Goal: Task Accomplishment & Management: Use online tool/utility

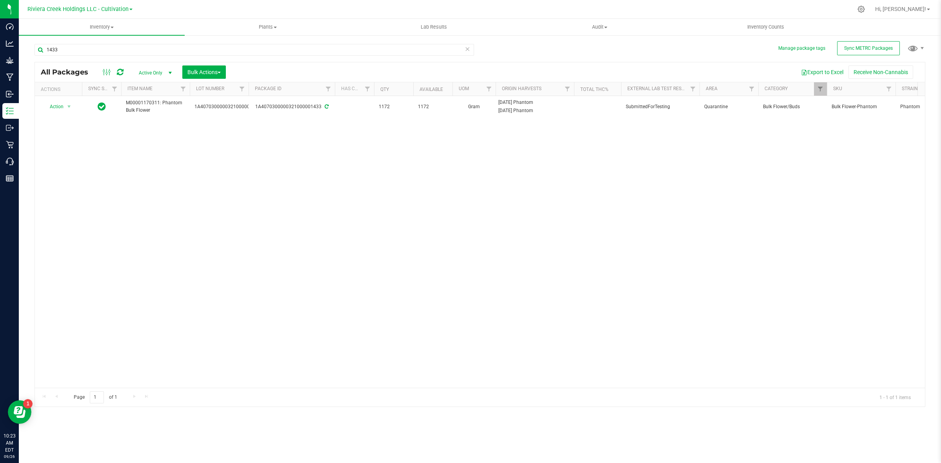
drag, startPoint x: 167, startPoint y: 187, endPoint x: 160, endPoint y: 178, distance: 11.1
click at [166, 187] on div "Action Action Adjust qty Create package Edit attributes Global inventory Locate…" at bounding box center [480, 242] width 890 height 292
click at [866, 8] on icon at bounding box center [861, 9] width 8 height 8
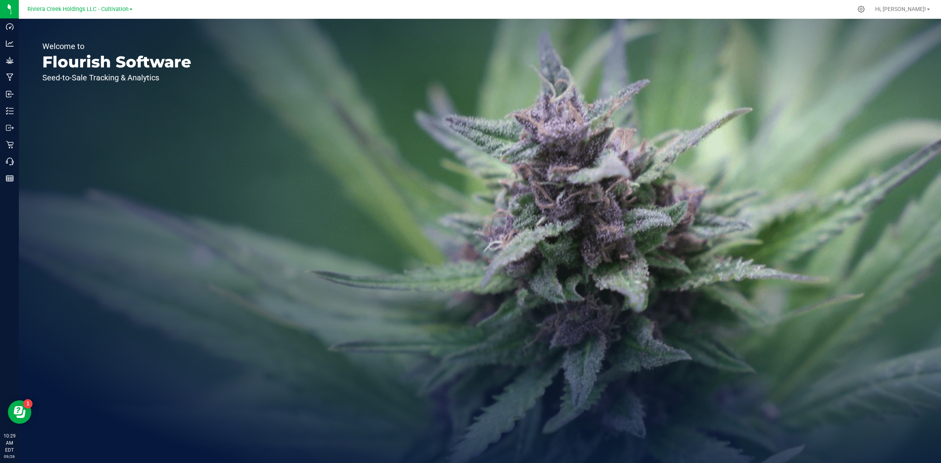
click at [105, 3] on div "Riviera Creek Holdings LLC - Cultivation" at bounding box center [80, 9] width 115 height 12
click at [109, 13] on div "Riviera Creek Holdings LLC - Cultivation" at bounding box center [79, 8] width 105 height 9
click at [111, 10] on span "Riviera Creek Holdings LLC - Cultivation" at bounding box center [77, 9] width 101 height 7
click at [116, 36] on link "Riviera Creek Holdings LLC - Processing" at bounding box center [80, 38] width 115 height 11
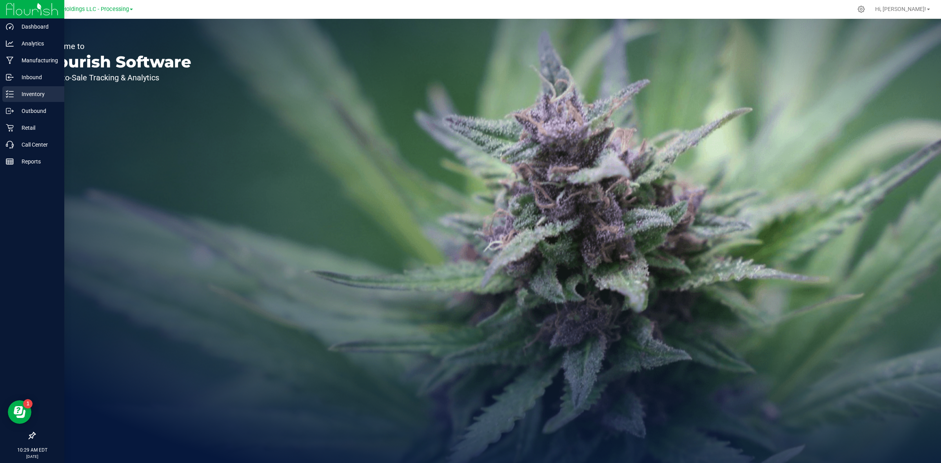
click at [10, 96] on icon at bounding box center [10, 94] width 8 height 8
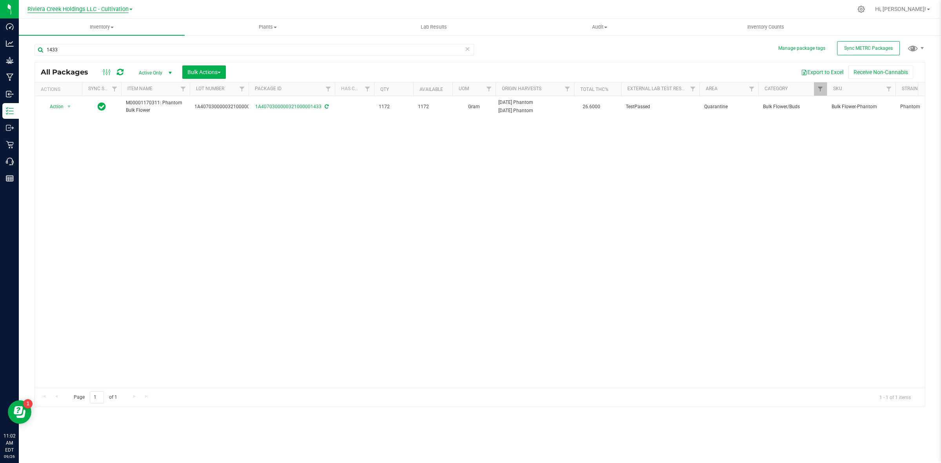
click at [105, 8] on span "Riviera Creek Holdings LLC - Cultivation" at bounding box center [77, 9] width 101 height 7
click at [111, 37] on link "Riviera Creek Holdings LLC - Processing" at bounding box center [80, 38] width 115 height 11
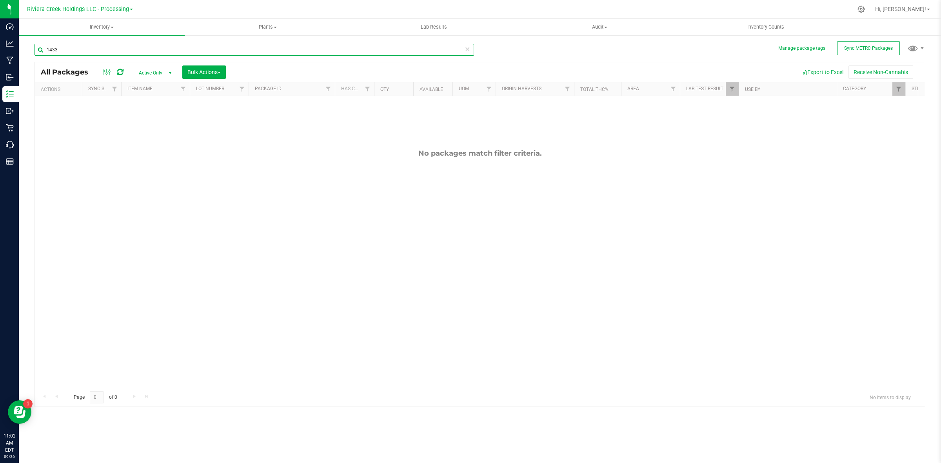
drag, startPoint x: 69, startPoint y: 49, endPoint x: 53, endPoint y: 50, distance: 16.1
click at [53, 50] on input "1433" at bounding box center [255, 50] width 440 height 12
type input "1"
type input "1272"
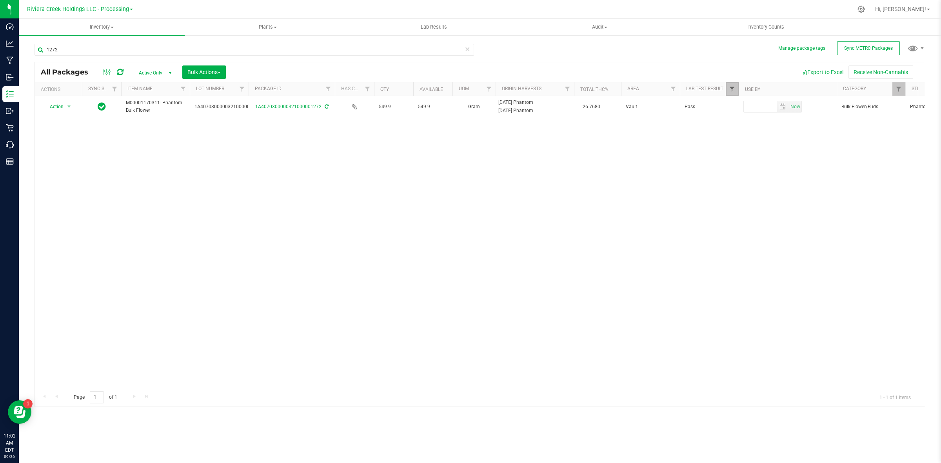
click at [732, 87] on span "Filter" at bounding box center [732, 89] width 6 height 6
click at [802, 187] on button "Clear" at bounding box center [793, 183] width 38 height 17
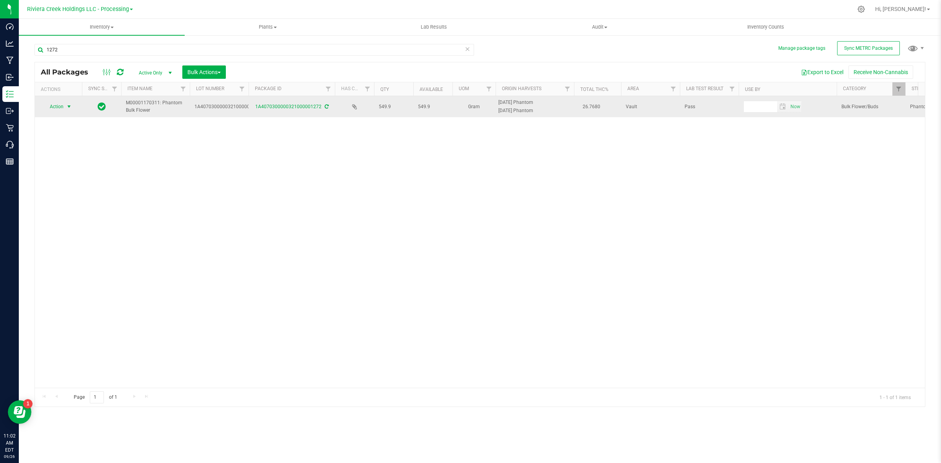
click at [53, 109] on span "Action" at bounding box center [53, 106] width 21 height 11
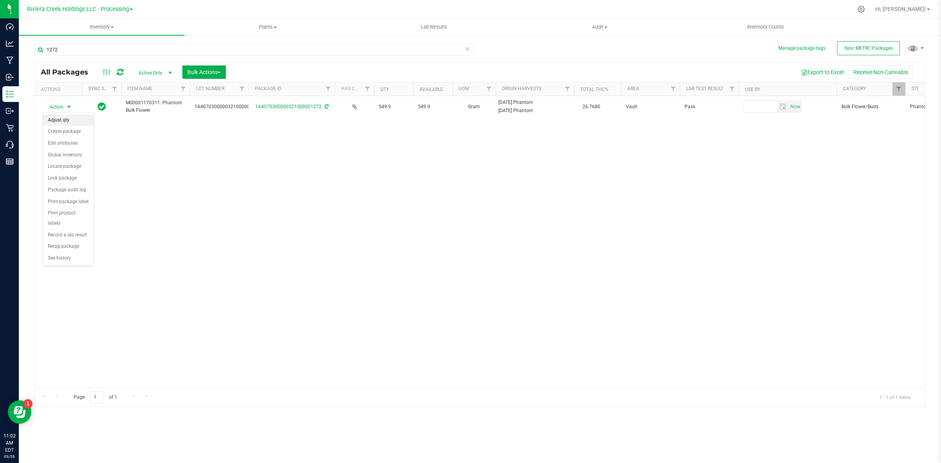
click at [75, 118] on li "Adjust qty" at bounding box center [68, 121] width 51 height 12
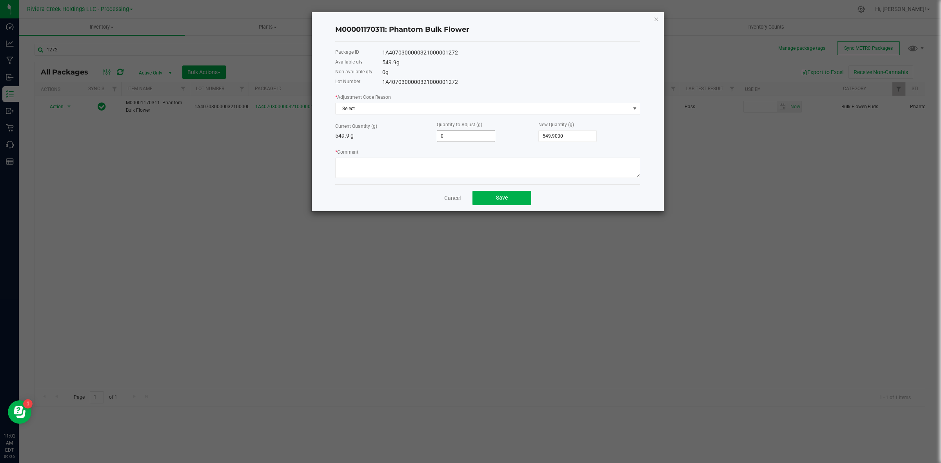
click at [460, 136] on input "0" at bounding box center [466, 136] width 58 height 11
type input "-1"
type input "548.9000"
type input "-15"
type input "534.9000"
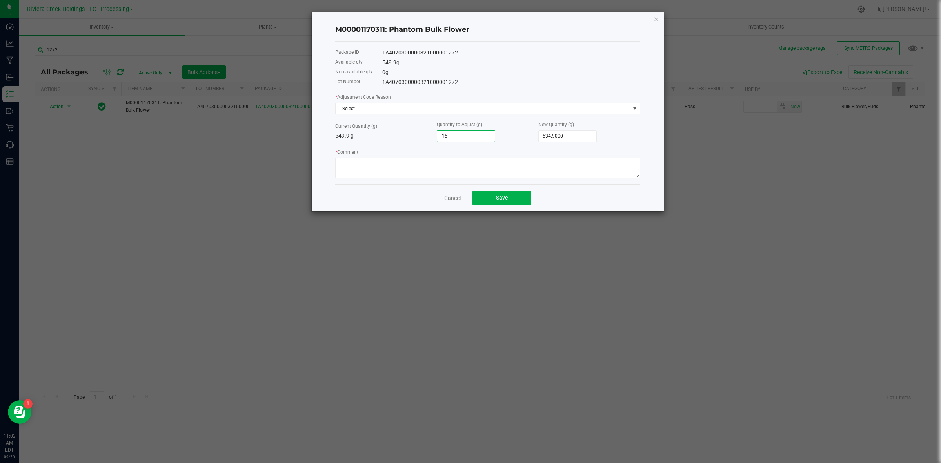
type input "-155"
type input "394.9000"
type input "-155.0000"
click at [420, 201] on div "Cancel Save" at bounding box center [487, 197] width 305 height 27
click at [404, 178] on textarea "* Comment" at bounding box center [487, 168] width 305 height 20
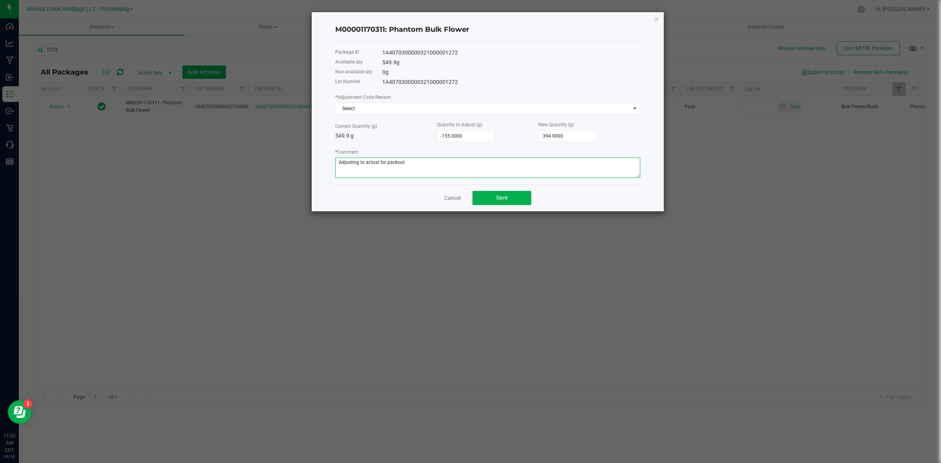
drag, startPoint x: 416, startPoint y: 171, endPoint x: 255, endPoint y: 168, distance: 161.2
click at [255, 168] on ngb-modal-window "M00001170311: Phantom Bulk Flower Package ID 1A4070300000321000001272 Available…" at bounding box center [473, 231] width 947 height 463
type textarea "Adjusting to actual for packout"
click at [511, 195] on button "Save" at bounding box center [502, 198] width 59 height 14
click at [409, 193] on div "Cancel Save" at bounding box center [487, 197] width 305 height 27
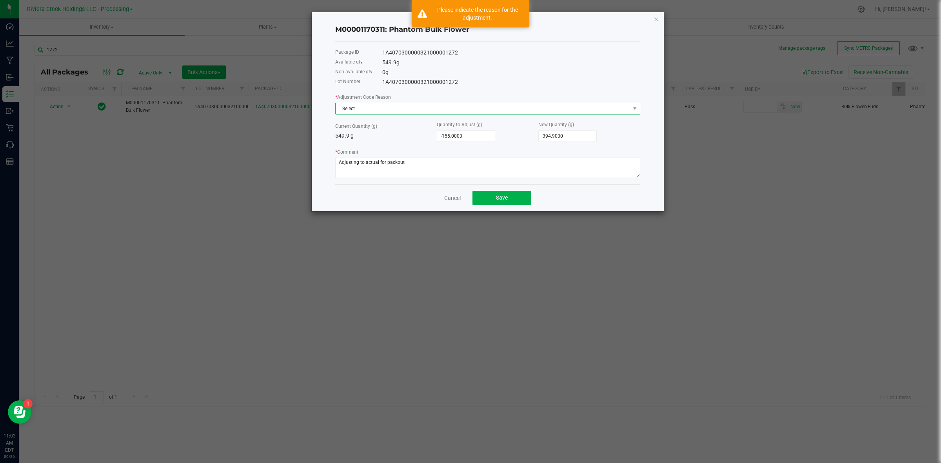
click at [430, 113] on span "Select" at bounding box center [483, 108] width 295 height 11
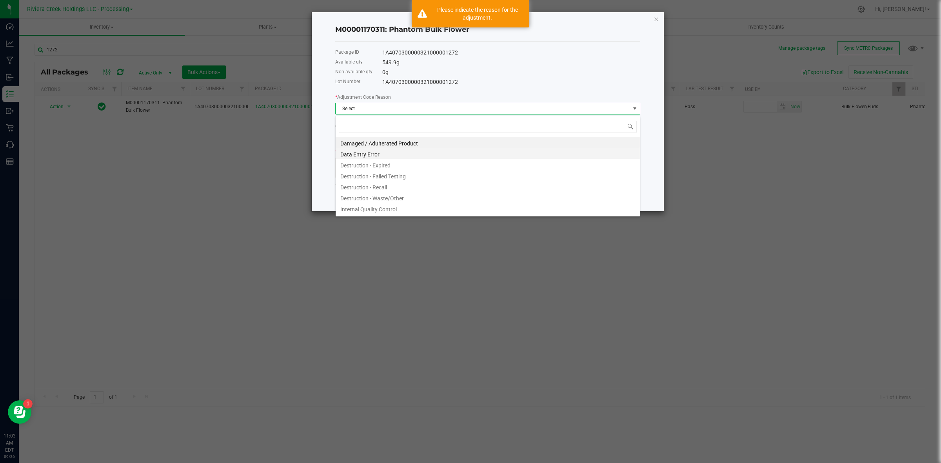
scroll to position [42, 0]
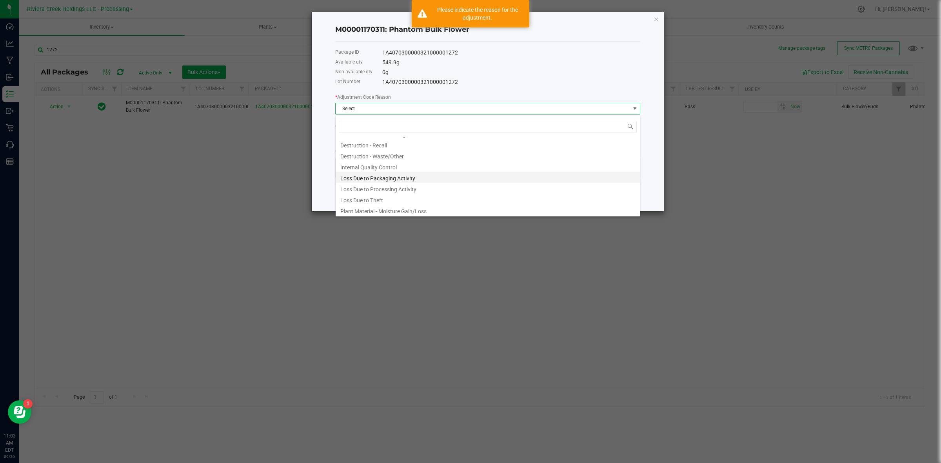
click at [418, 178] on li "Loss Due to Packaging Activity" at bounding box center [488, 177] width 304 height 11
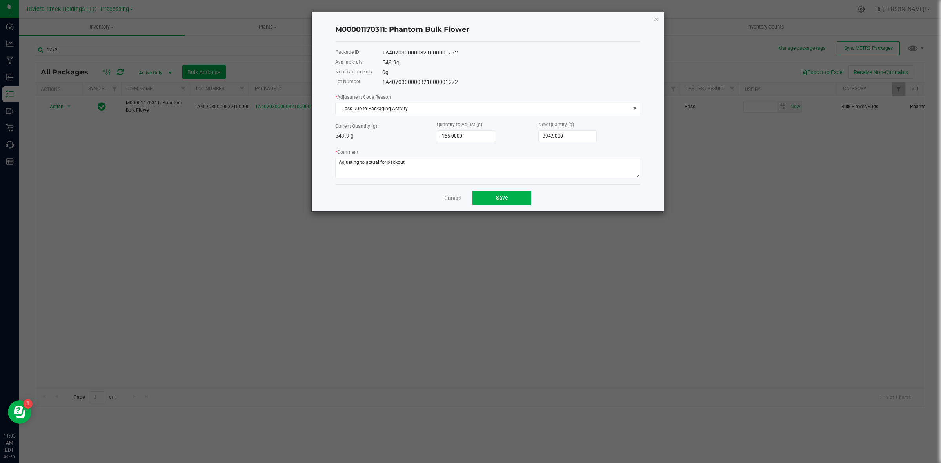
click at [408, 200] on div "Cancel Save" at bounding box center [487, 197] width 305 height 27
click at [391, 183] on div "Package ID 1A4070300000321000001272 Available qty 549.9 g Non-available qty 0 g…" at bounding box center [487, 113] width 305 height 143
click at [391, 106] on span "Loss Due to Packaging Activity" at bounding box center [483, 108] width 295 height 11
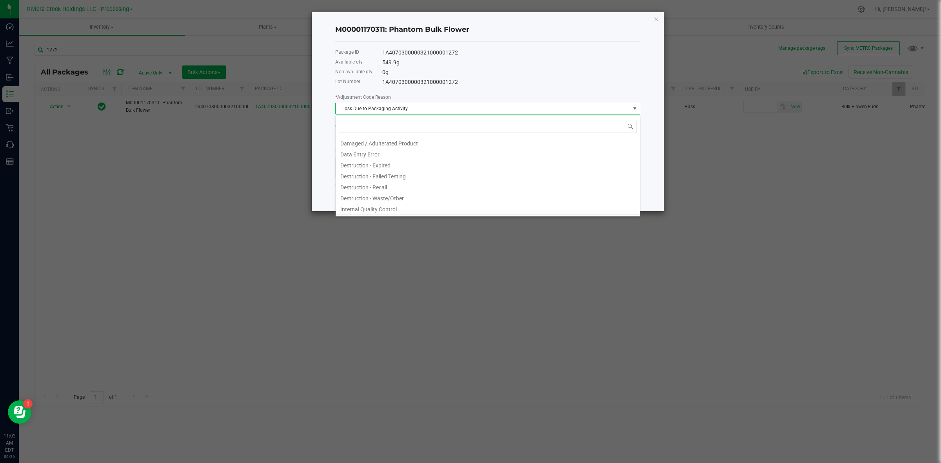
scroll to position [12, 305]
click at [367, 209] on li "Loss Due to Packaging Activity" at bounding box center [488, 210] width 304 height 11
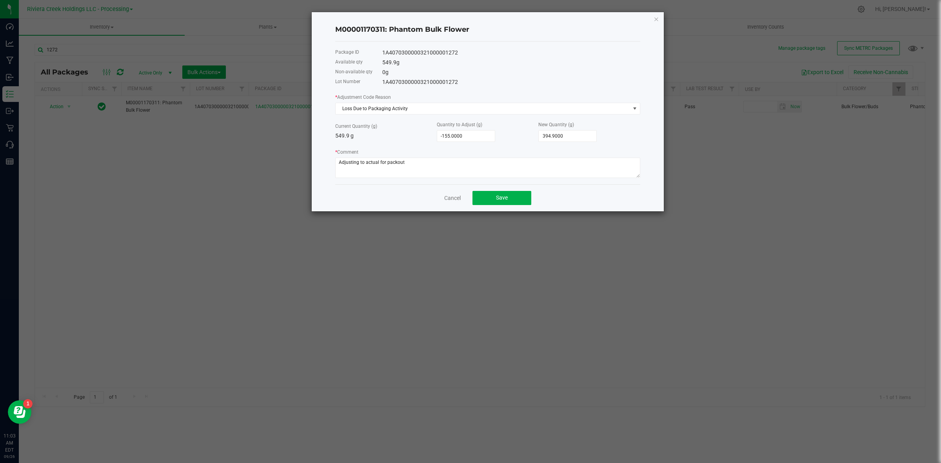
click at [358, 198] on div "Cancel Save" at bounding box center [487, 197] width 305 height 27
click at [403, 109] on span "Loss Due to Packaging Activity" at bounding box center [483, 108] width 295 height 11
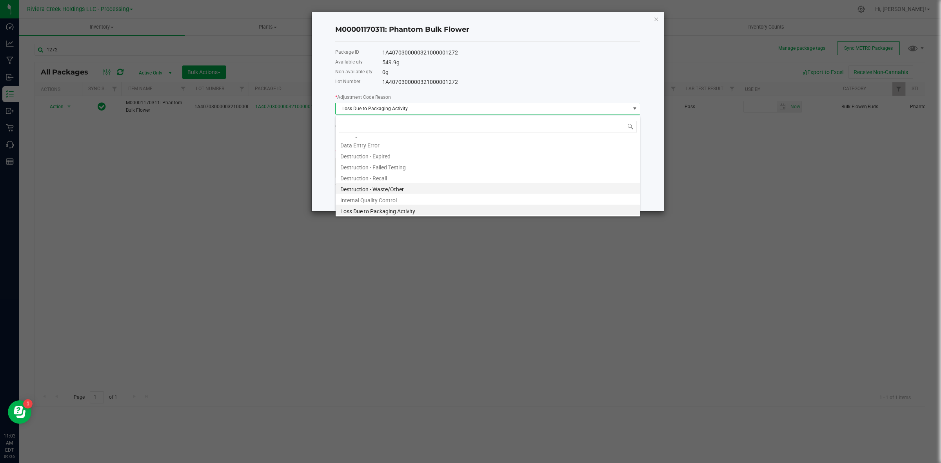
scroll to position [42, 0]
click at [409, 177] on li "Loss Due to Packaging Activity" at bounding box center [488, 177] width 304 height 11
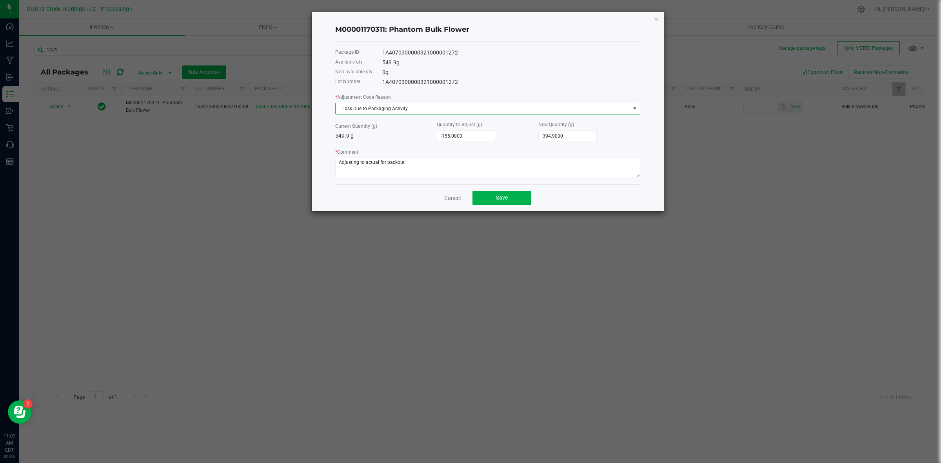
click at [355, 195] on div "Cancel Save" at bounding box center [487, 197] width 305 height 27
drag, startPoint x: 425, startPoint y: 164, endPoint x: 286, endPoint y: 160, distance: 139.3
click at [286, 160] on div "M00001170311: Phantom Bulk Flower Package ID 1A4070300000321000001272 Available…" at bounding box center [473, 112] width 381 height 200
click at [522, 195] on button "Save" at bounding box center [502, 198] width 59 height 14
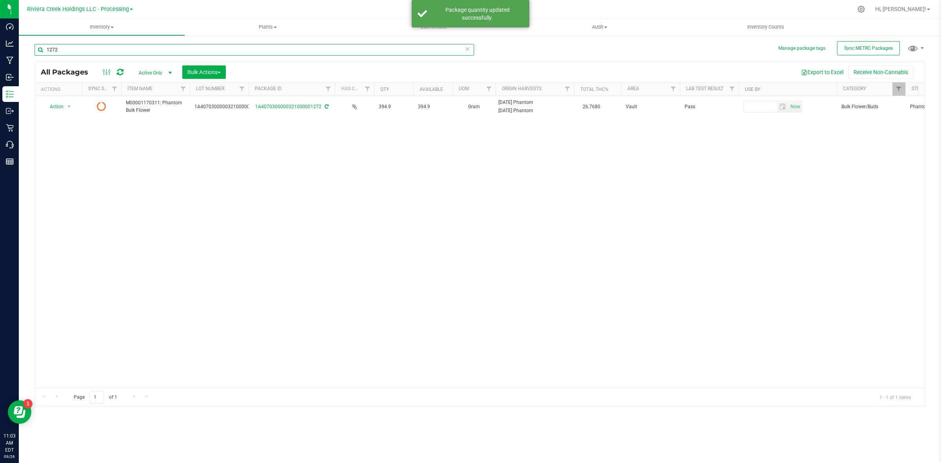
click at [69, 46] on input "1272" at bounding box center [255, 50] width 440 height 12
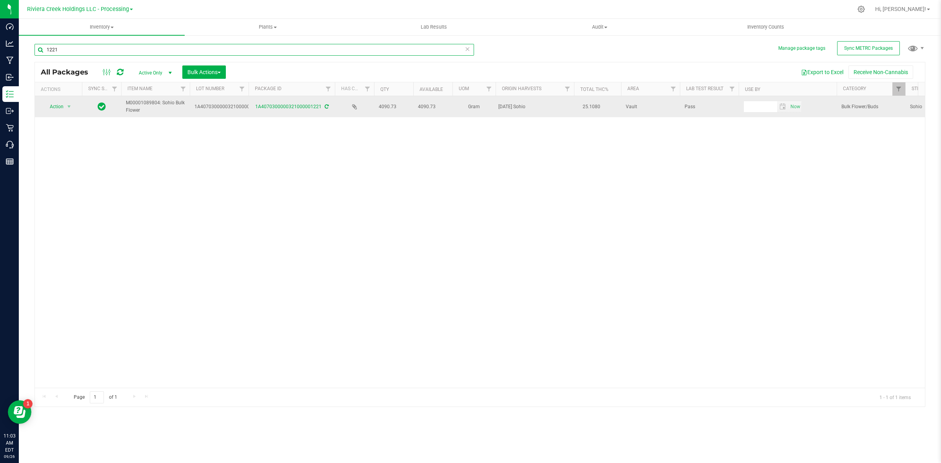
type input "1221"
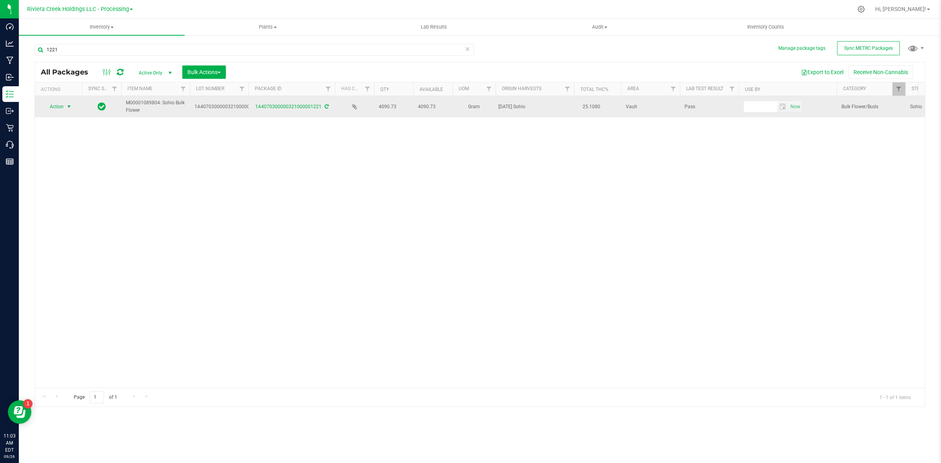
click at [55, 110] on span "Action" at bounding box center [53, 106] width 21 height 11
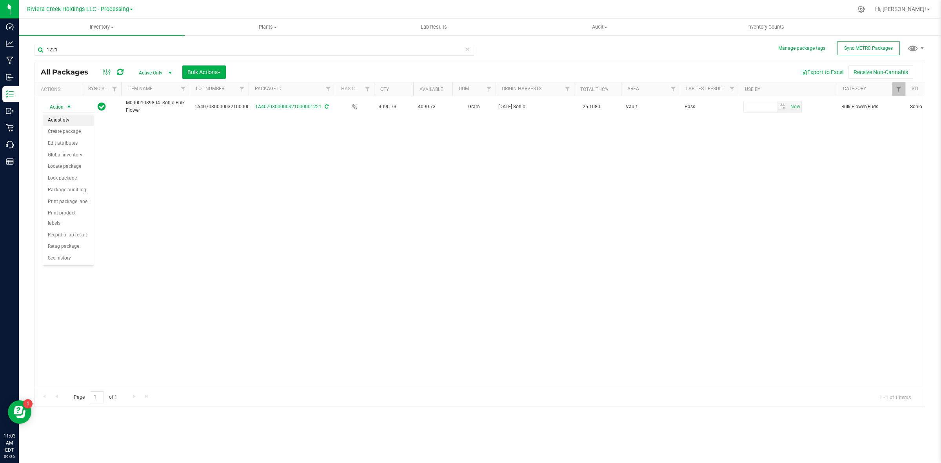
click at [71, 118] on li "Adjust qty" at bounding box center [68, 121] width 51 height 12
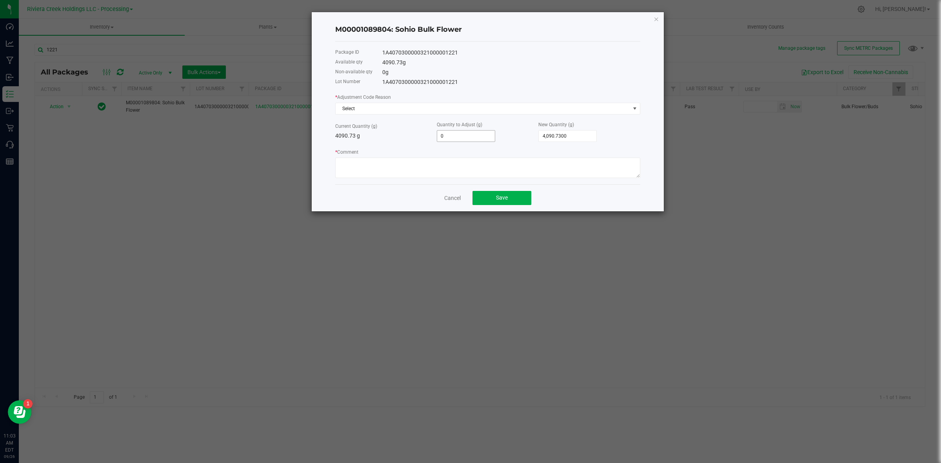
click at [475, 137] on input "0" at bounding box center [466, 136] width 58 height 11
type input "1"
type input "4,091.7300"
type input "15"
type input "4,105.7300"
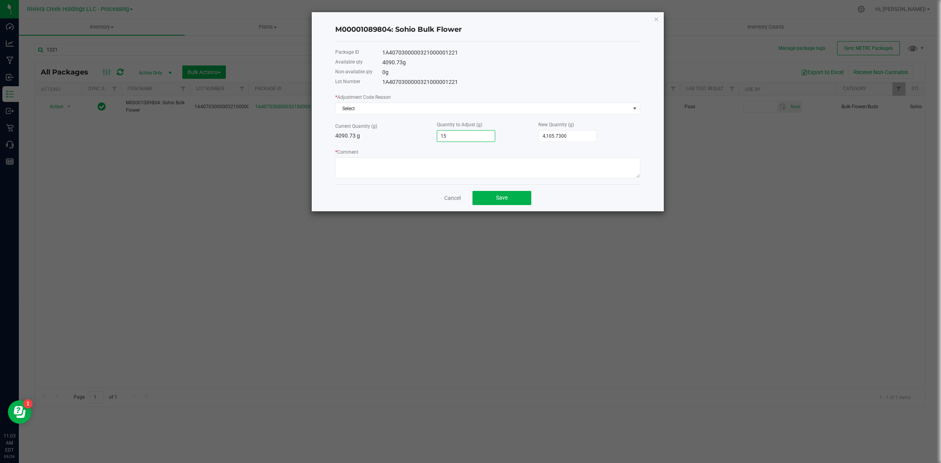
type input "155"
type input "4,245.7300"
type input "155.0000"
drag, startPoint x: 397, startPoint y: 140, endPoint x: 375, endPoint y: 168, distance: 36.3
click at [396, 142] on div "Current Quantity (g) 4090.73 g Quantity to Adjust (g) 155.0000 New Quantity (g)…" at bounding box center [487, 131] width 305 height 22
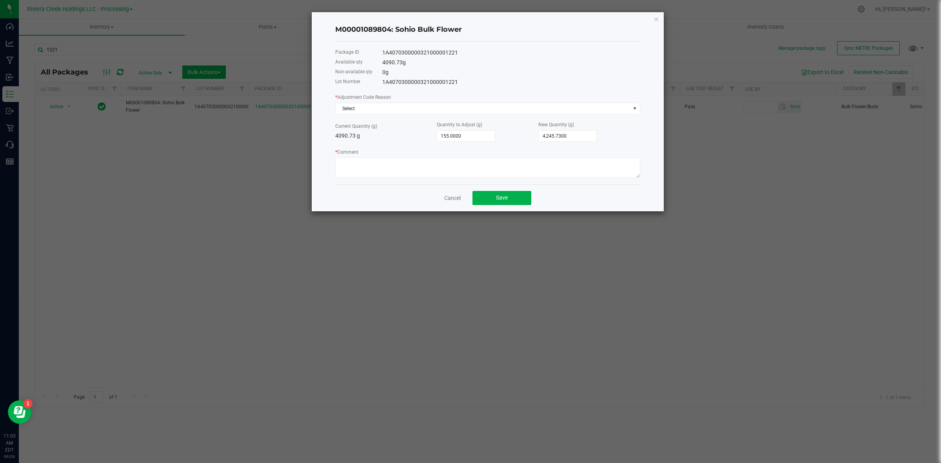
click at [382, 102] on div "* Adjustment Code Reason Select" at bounding box center [487, 104] width 305 height 22
click at [380, 105] on span "Select" at bounding box center [483, 108] width 295 height 11
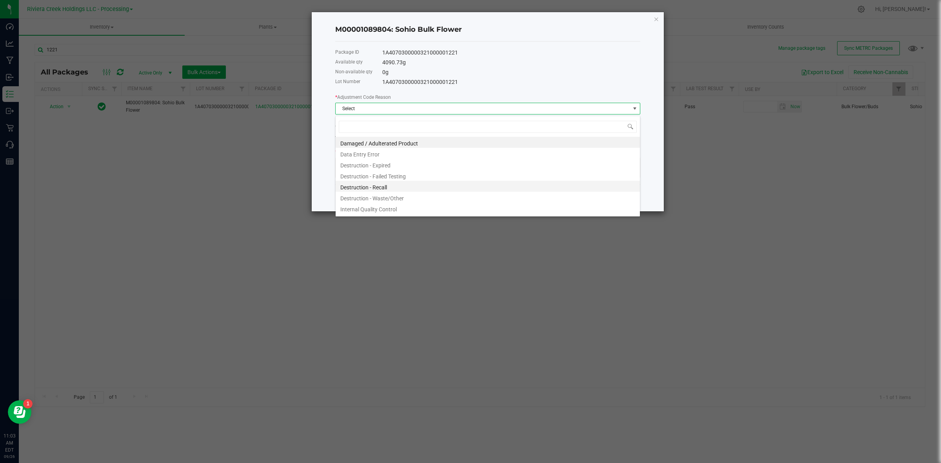
scroll to position [42, 0]
click at [418, 175] on li "Loss Due to Packaging Activity" at bounding box center [488, 177] width 304 height 11
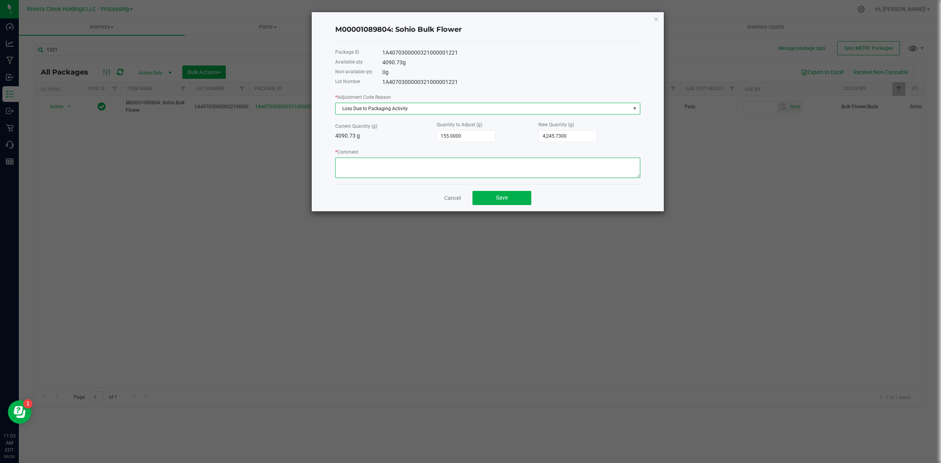
click at [402, 169] on textarea "* Comment" at bounding box center [487, 168] width 305 height 20
paste textarea "Adjusting to actual for packout"
type textarea "Adjusting to actual for packout"
click at [493, 201] on button "Save" at bounding box center [502, 198] width 59 height 14
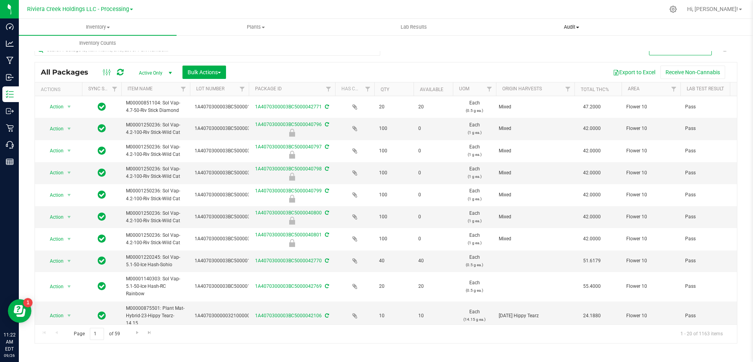
click at [575, 24] on span "Audit" at bounding box center [571, 27] width 157 height 7
click at [564, 49] on li "Inventory auditing" at bounding box center [571, 47] width 158 height 9
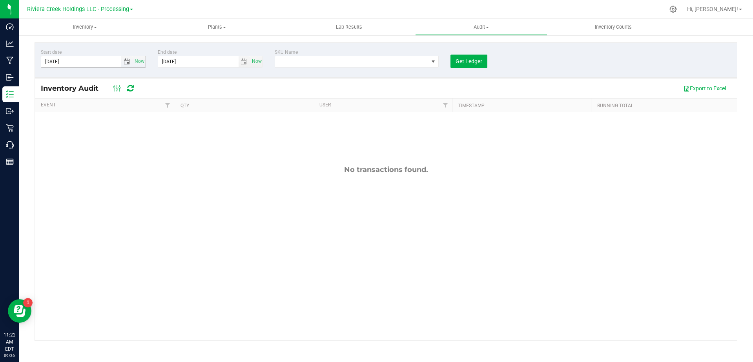
click at [131, 58] on span "select" at bounding box center [126, 61] width 11 height 11
click at [62, 105] on link "1" at bounding box center [59, 105] width 11 height 12
type input "9/1/2025"
click at [311, 60] on span "NO DATA FOUND" at bounding box center [351, 61] width 153 height 11
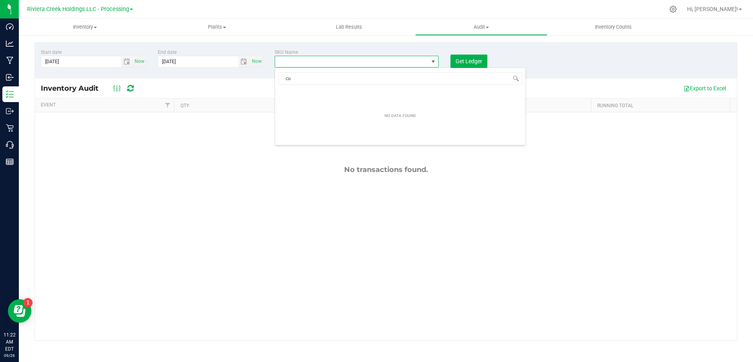
type input "c"
type input "qube"
click at [304, 95] on li "Qube-5ml" at bounding box center [400, 94] width 250 height 11
click at [127, 58] on span "select" at bounding box center [127, 61] width 6 height 6
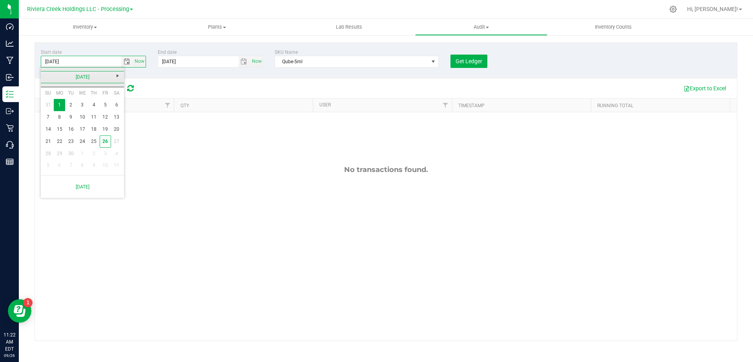
click at [47, 73] on link "September 2025" at bounding box center [82, 77] width 84 height 12
click at [119, 122] on link "Aug" at bounding box center [112, 121] width 20 height 20
click at [105, 103] on link "1" at bounding box center [105, 105] width 11 height 12
type input "8/1/2025"
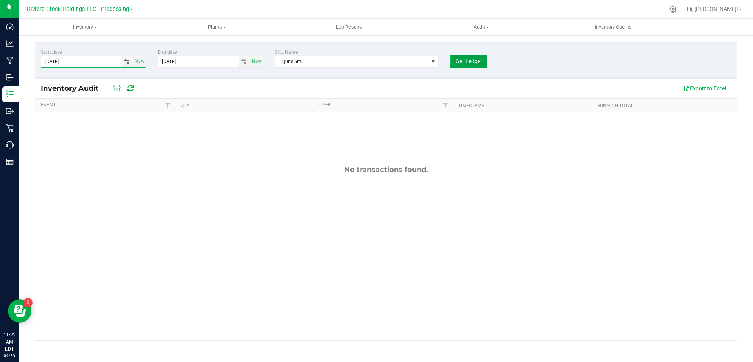
click at [470, 63] on span "Get Ledger" at bounding box center [468, 61] width 27 height 6
